Goal: Book appointment/travel/reservation

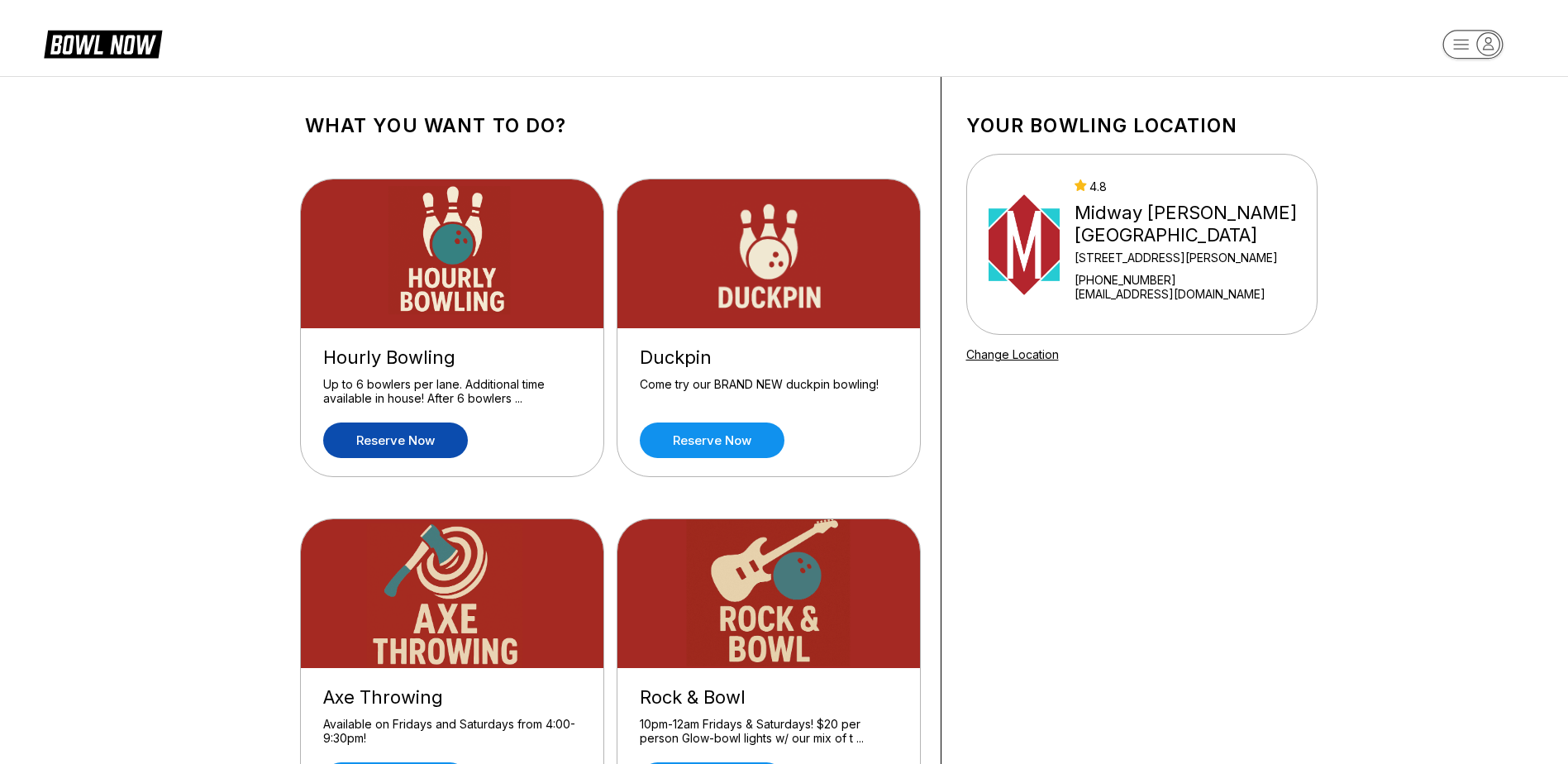
click at [394, 438] on link "Reserve now" at bounding box center [395, 440] width 145 height 36
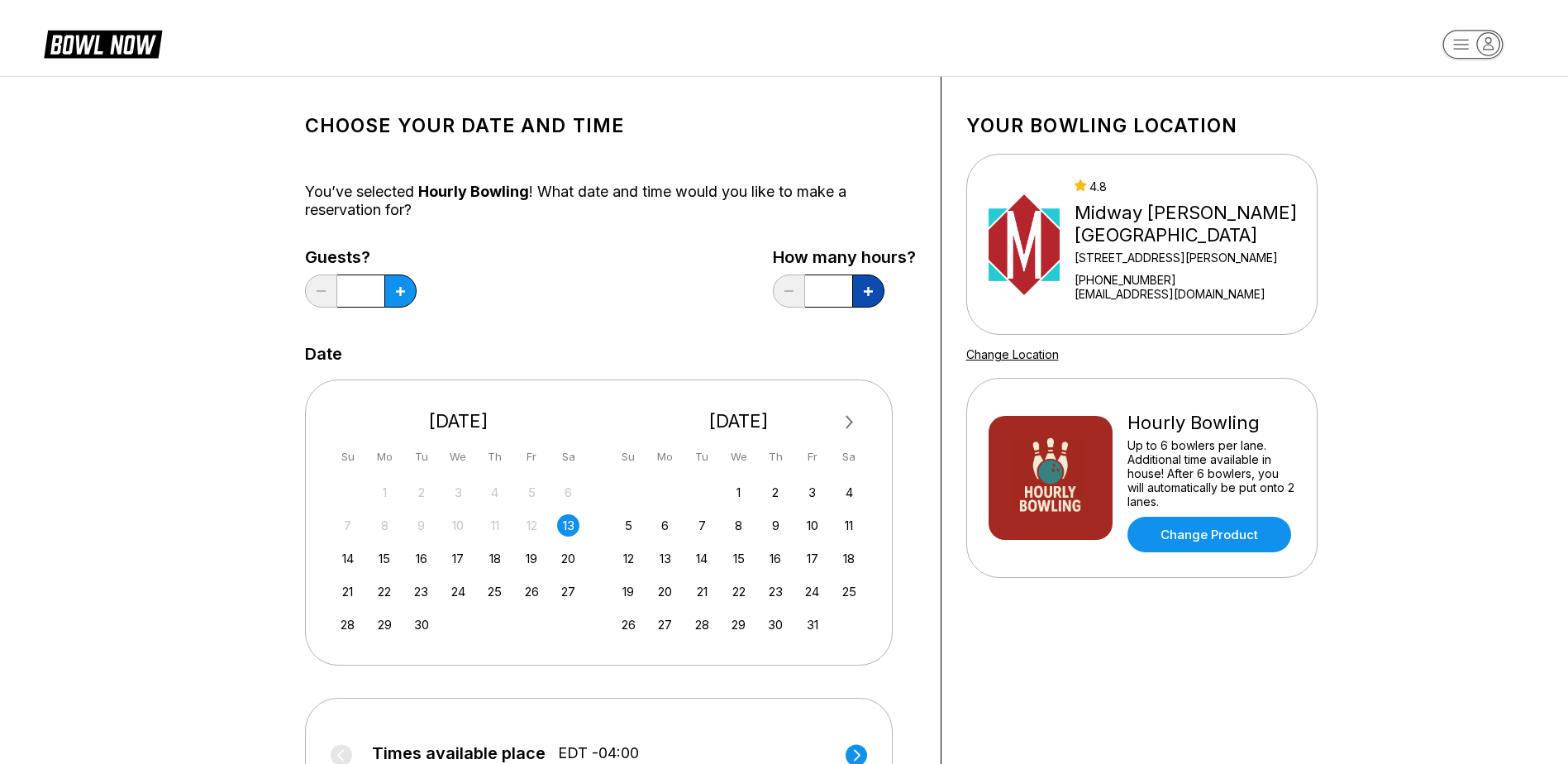
click at [869, 294] on icon at bounding box center [868, 292] width 9 height 9
click at [864, 293] on icon at bounding box center [868, 292] width 9 height 9
type input "*"
click at [407, 296] on button at bounding box center [401, 291] width 32 height 33
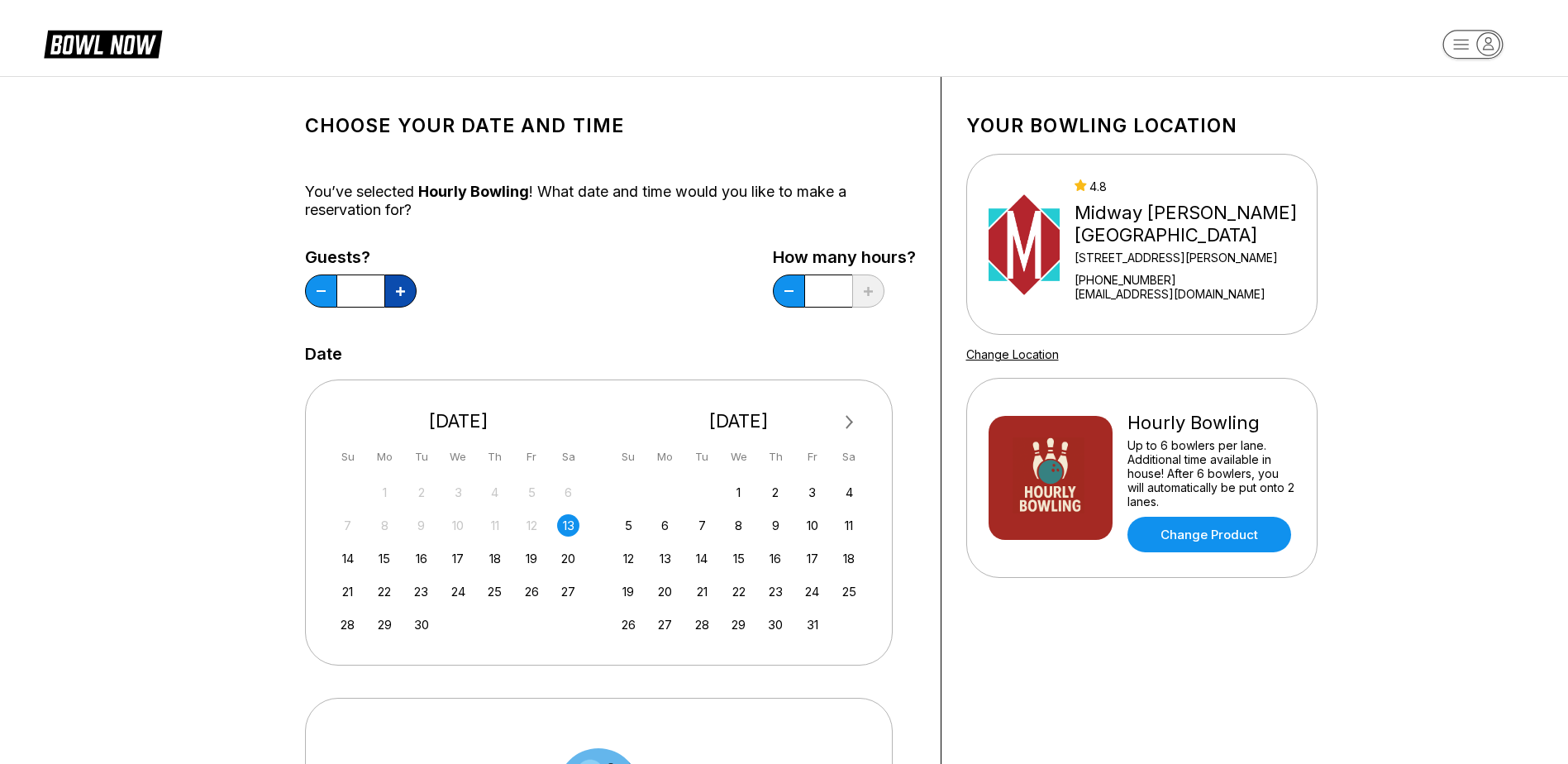
click at [407, 296] on button at bounding box center [401, 291] width 32 height 33
click at [407, 295] on button at bounding box center [401, 291] width 32 height 33
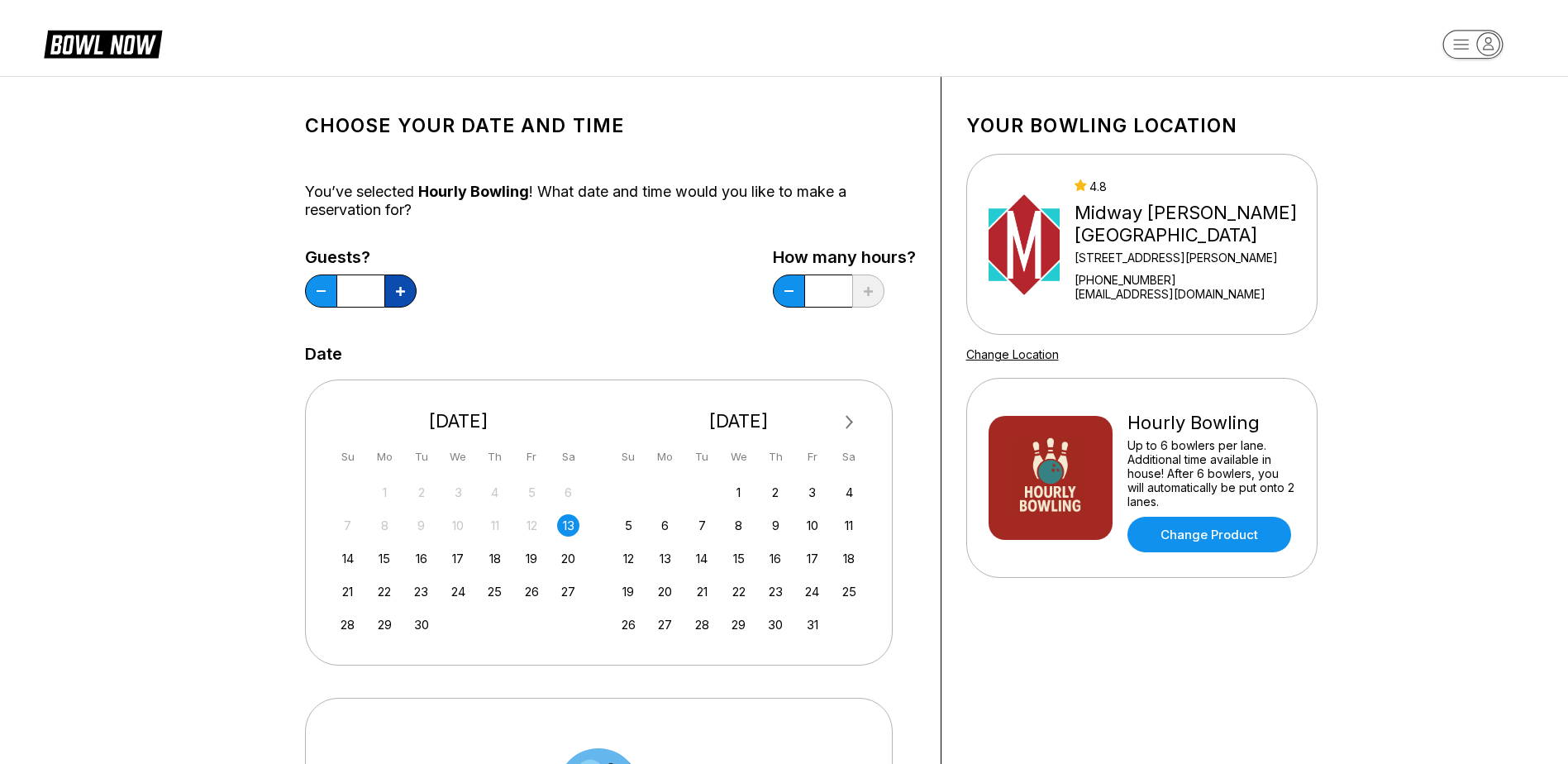
click at [407, 294] on button at bounding box center [401, 291] width 32 height 33
click at [325, 293] on button at bounding box center [321, 291] width 32 height 33
type input "*"
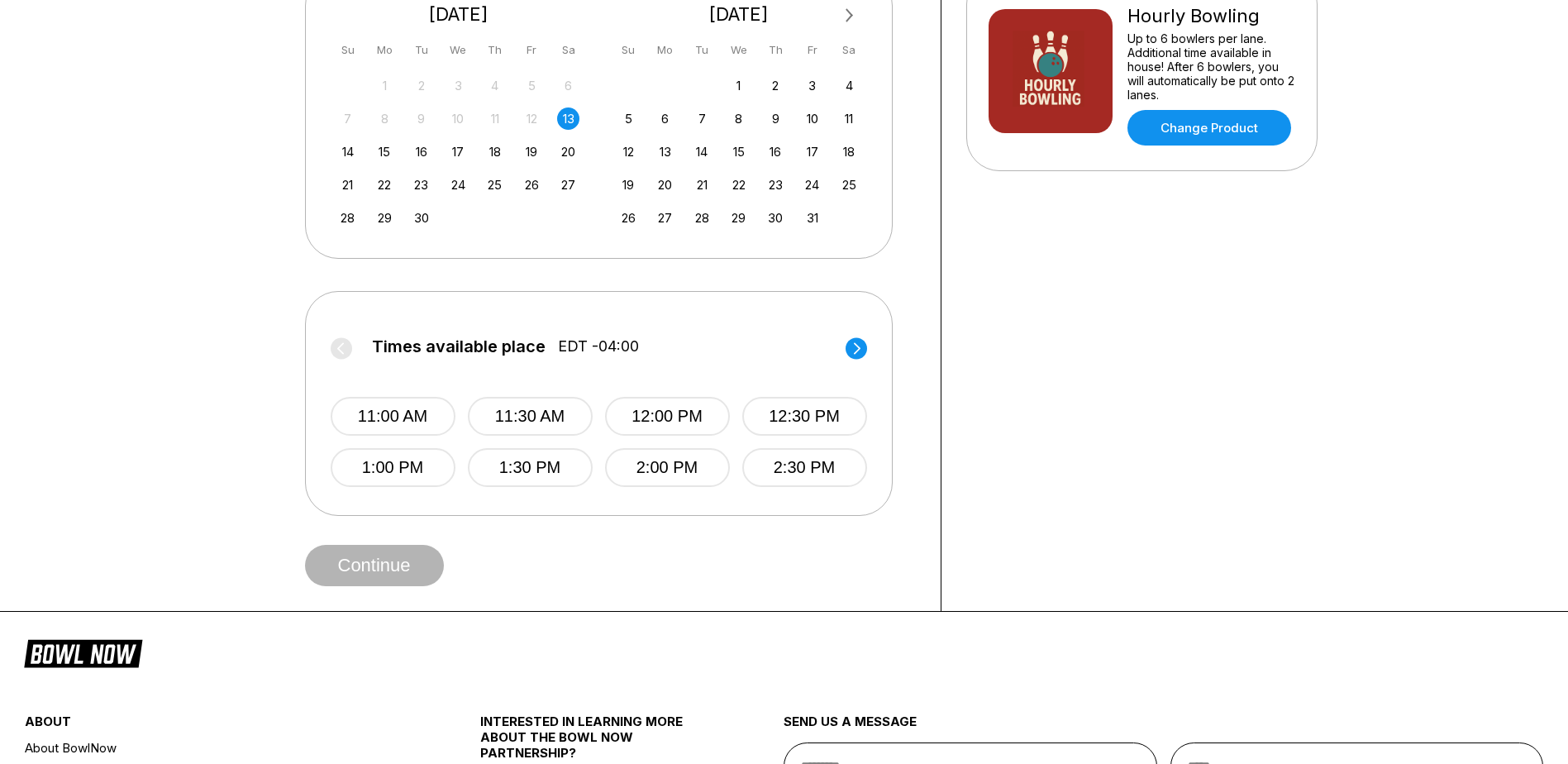
scroll to position [413, 0]
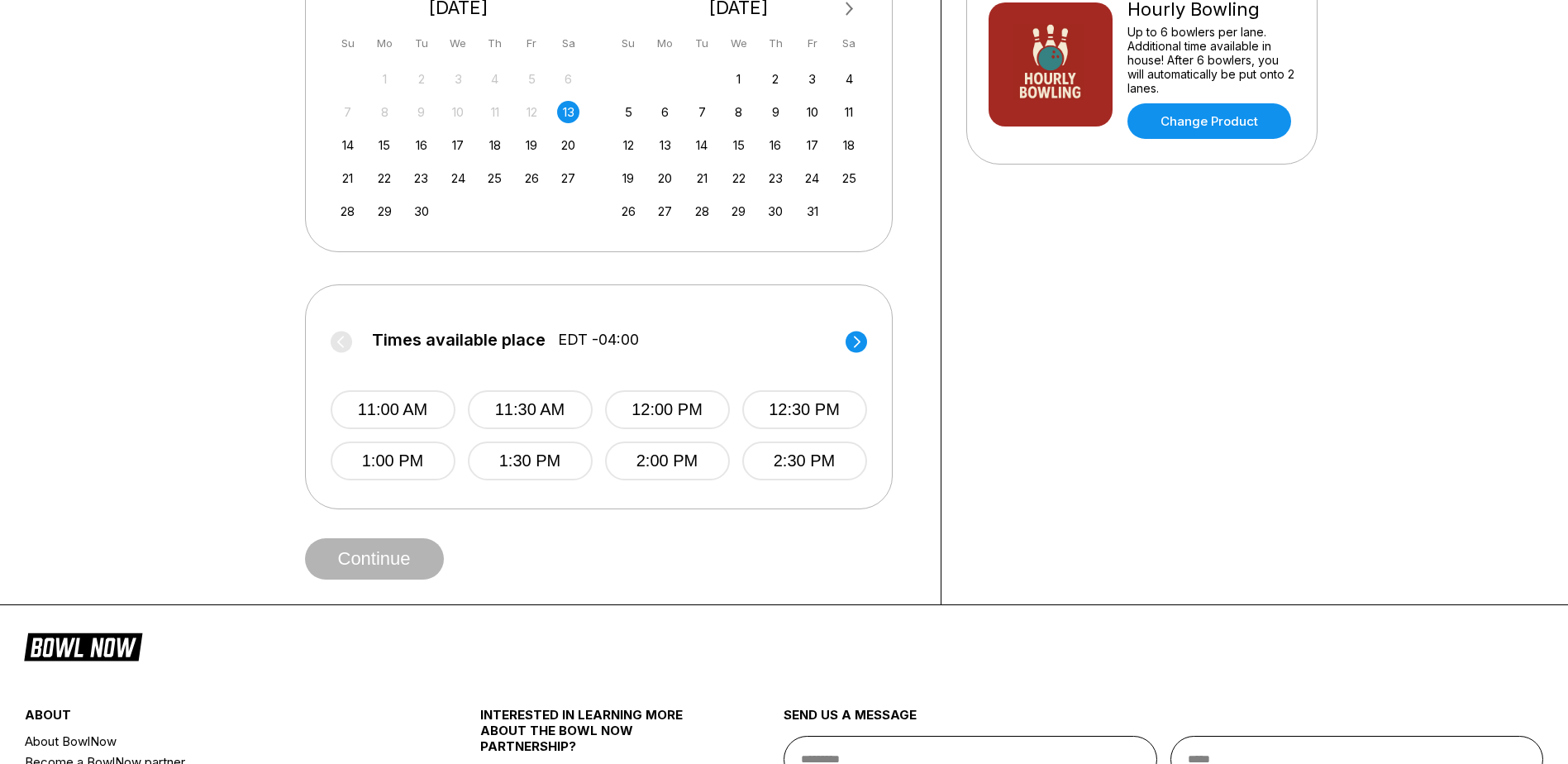
type input "*"
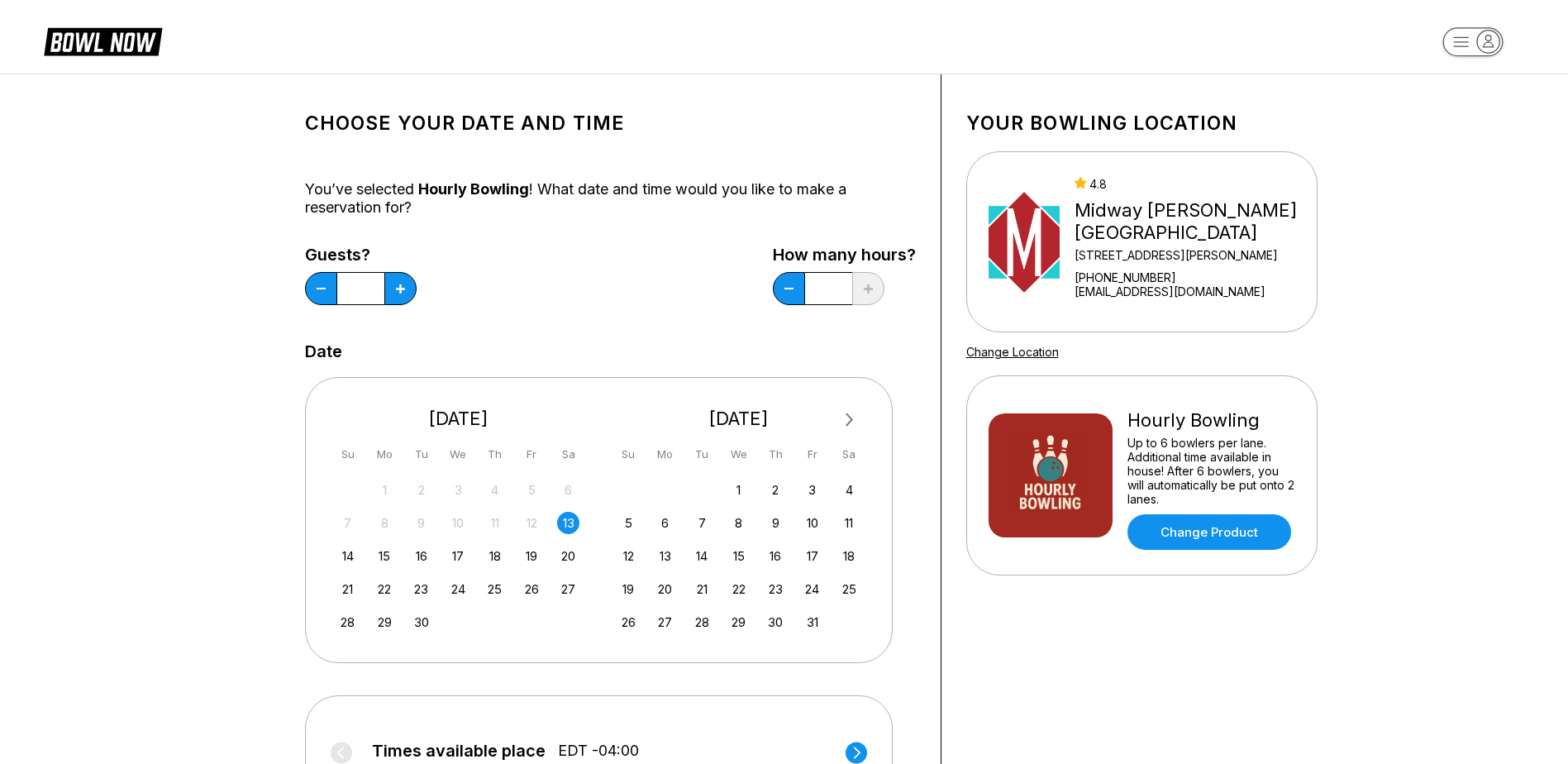
scroll to position [0, 0]
